Goal: Check status

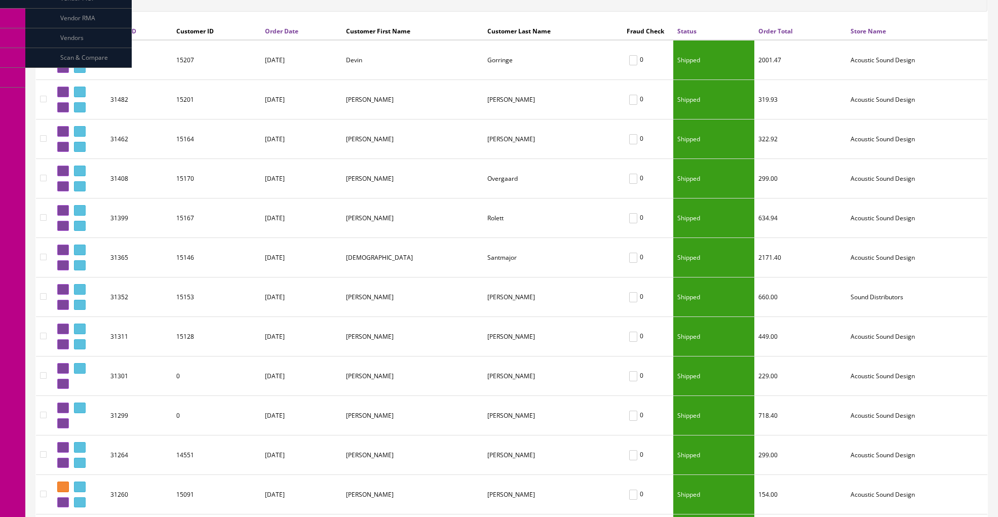
scroll to position [169, 0]
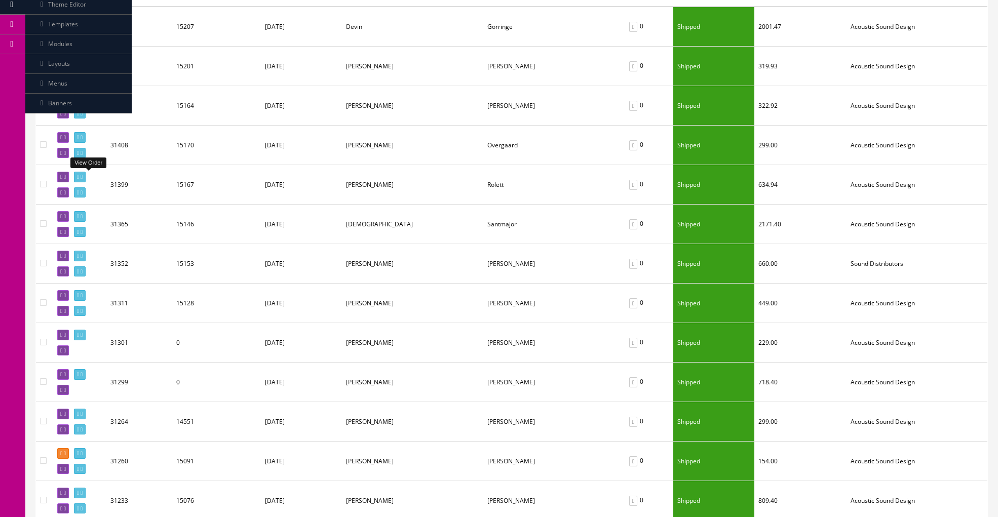
click at [83, 178] on icon at bounding box center [82, 177] width 2 height 6
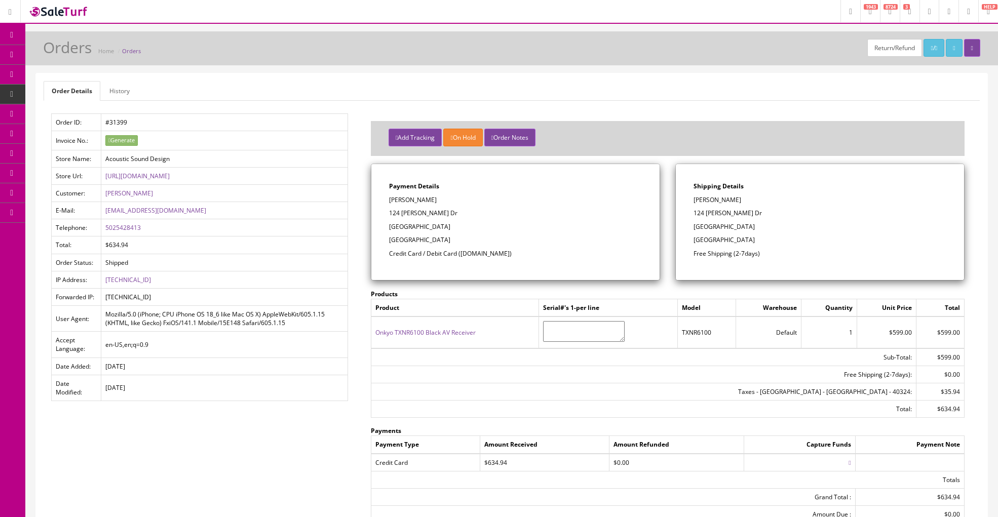
click at [417, 198] on p "[PERSON_NAME]" at bounding box center [515, 199] width 253 height 9
copy p "Rolett"
click at [503, 221] on div "Payment Details [PERSON_NAME] [STREET_ADDRESS][PERSON_NAME][PERSON_NAME] Credit…" at bounding box center [515, 222] width 288 height 116
